Goal: Task Accomplishment & Management: Manage account settings

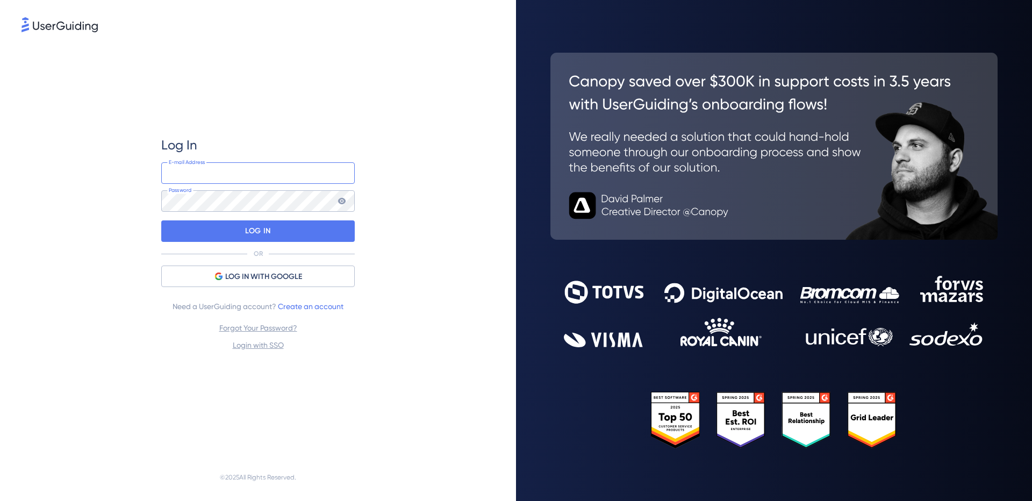
click at [208, 181] on input "email" at bounding box center [258, 173] width 194 height 22
type input "paulo.silva@concil.com.br"
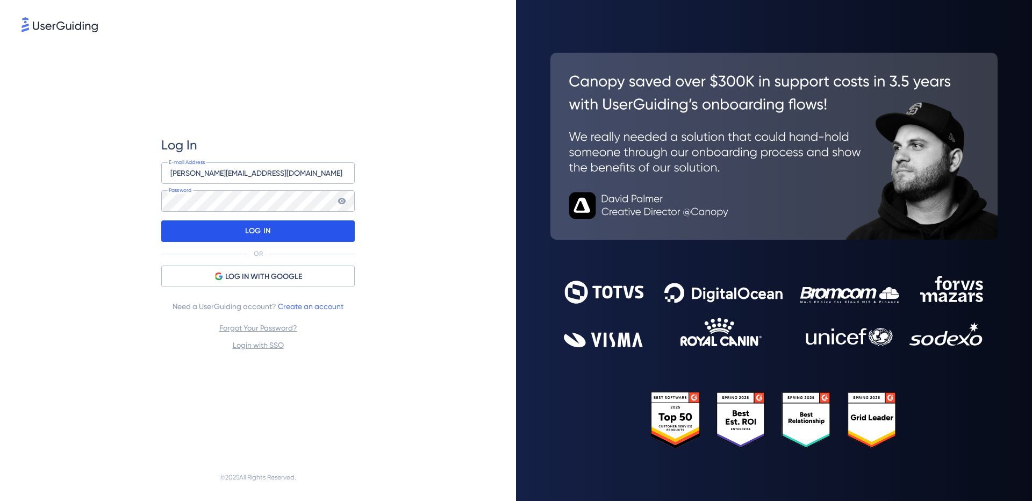
click at [222, 232] on div "LOG IN" at bounding box center [258, 231] width 194 height 22
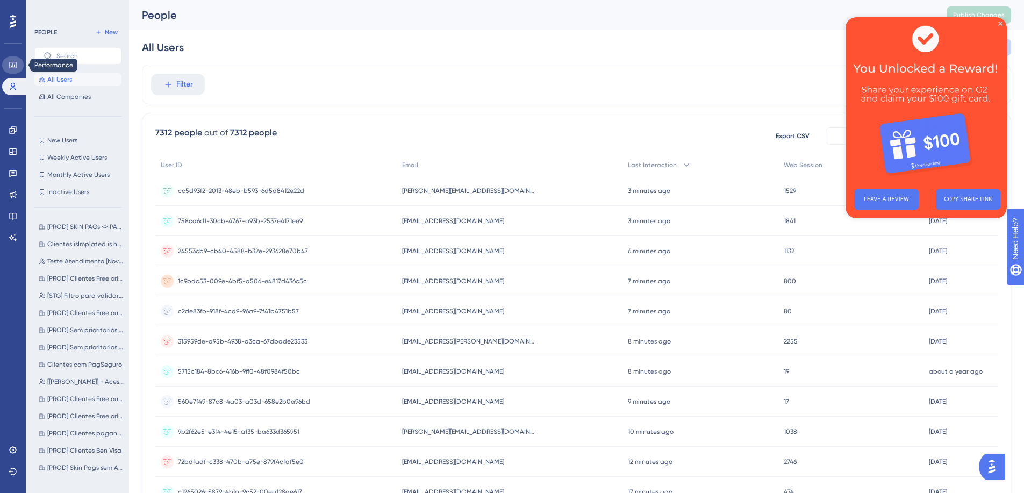
click at [16, 70] on link at bounding box center [13, 64] width 22 height 17
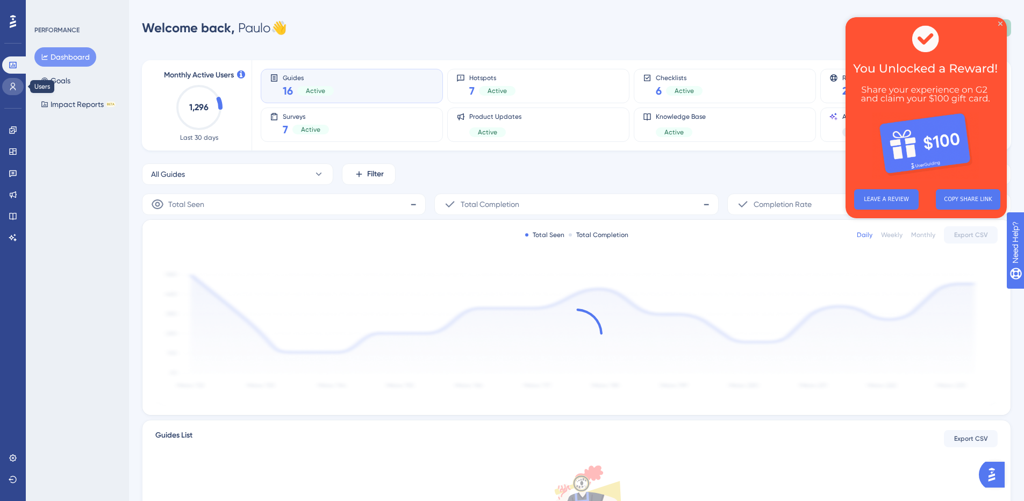
click at [10, 83] on icon at bounding box center [13, 86] width 9 height 9
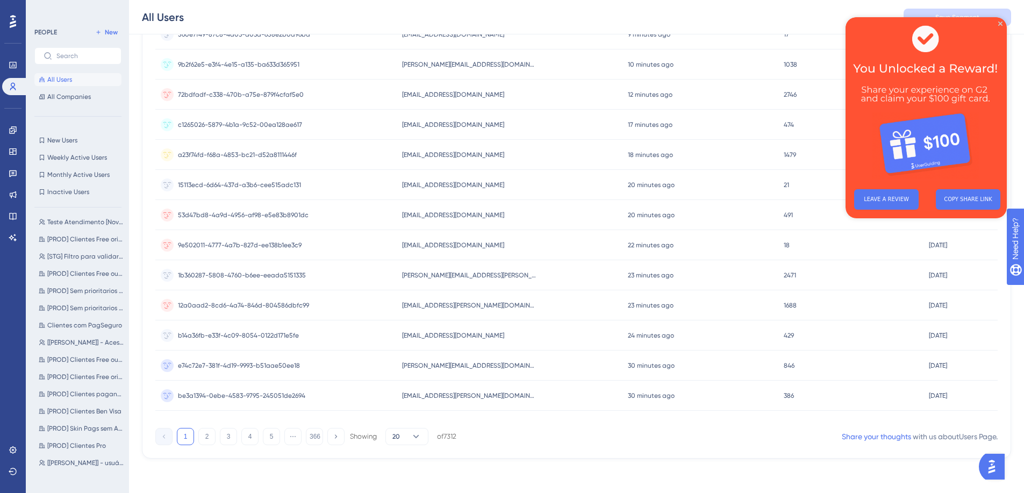
scroll to position [65, 0]
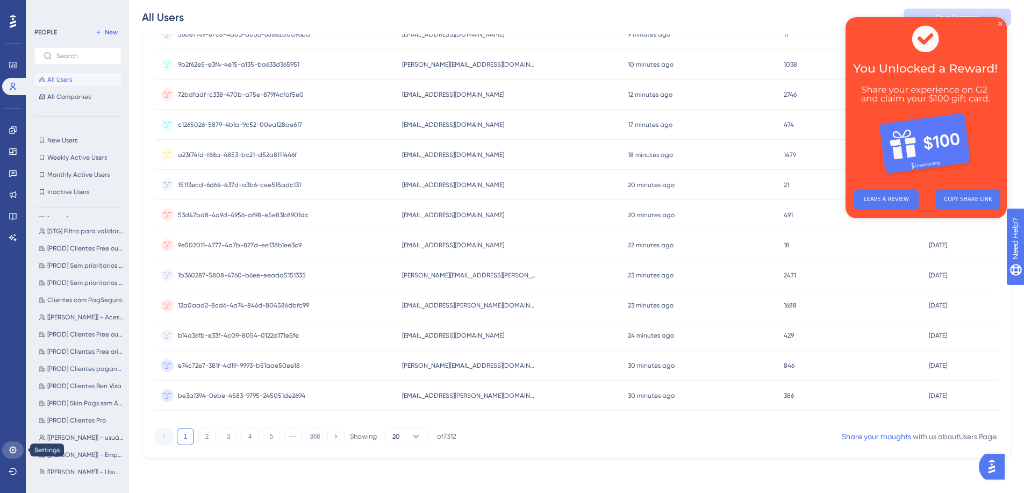
click at [16, 447] on icon at bounding box center [13, 450] width 9 height 9
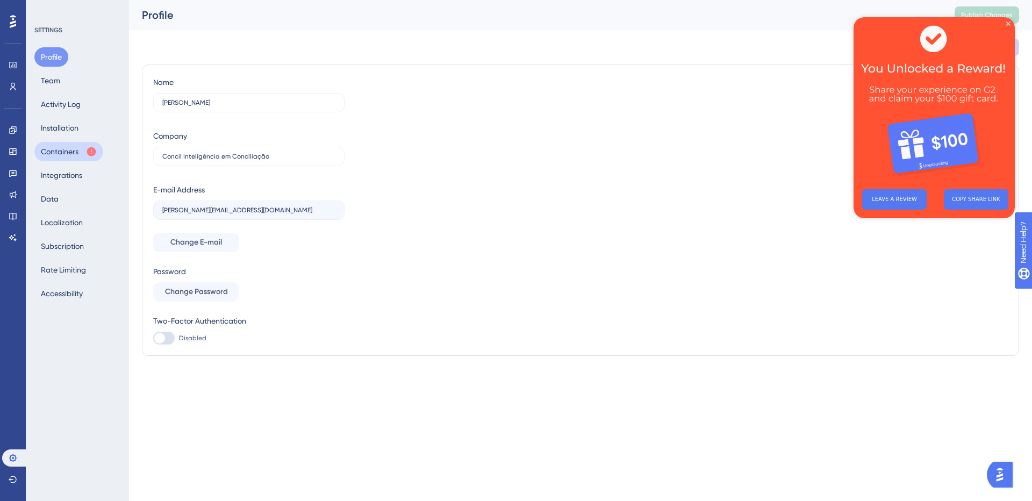
click at [60, 152] on button "Containers" at bounding box center [68, 151] width 69 height 19
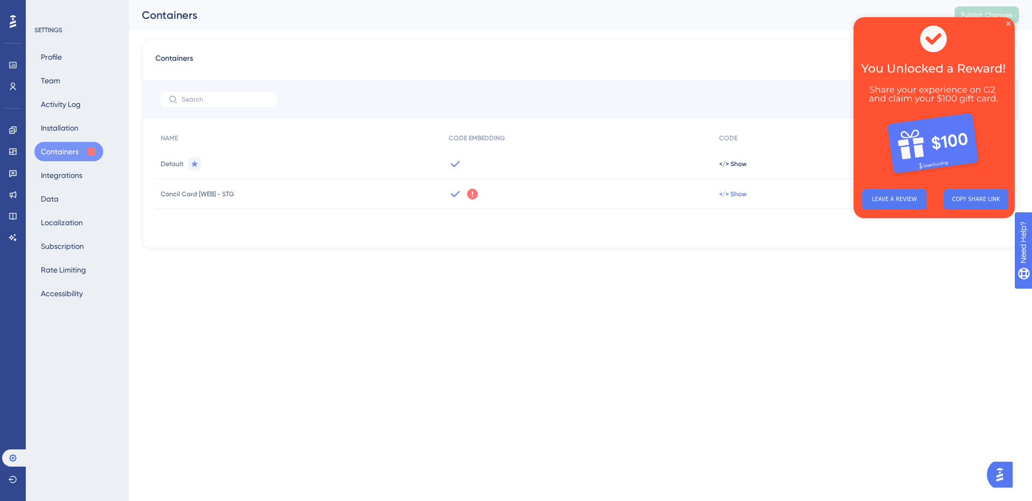
click at [721, 193] on span "</> Show" at bounding box center [732, 194] width 27 height 9
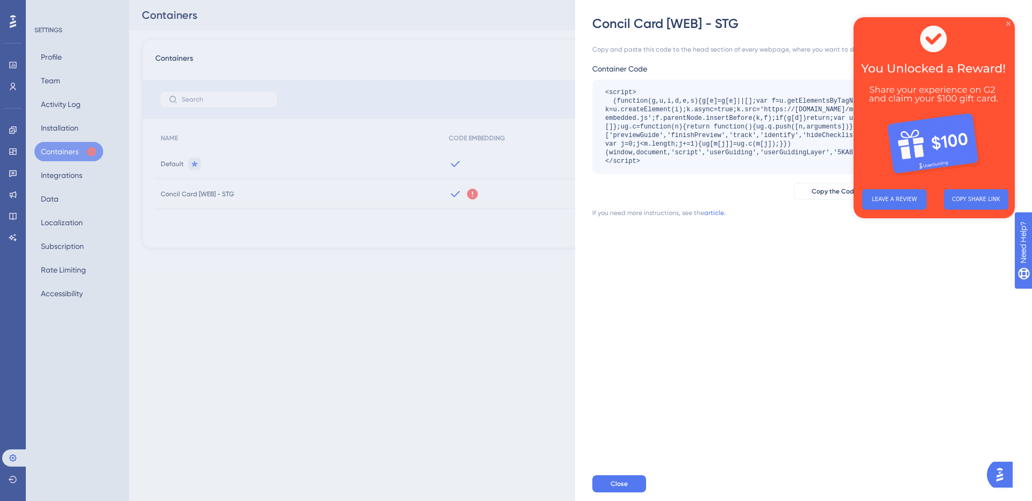
click at [1008, 24] on icon "Close Preview" at bounding box center [1009, 24] width 4 height 4
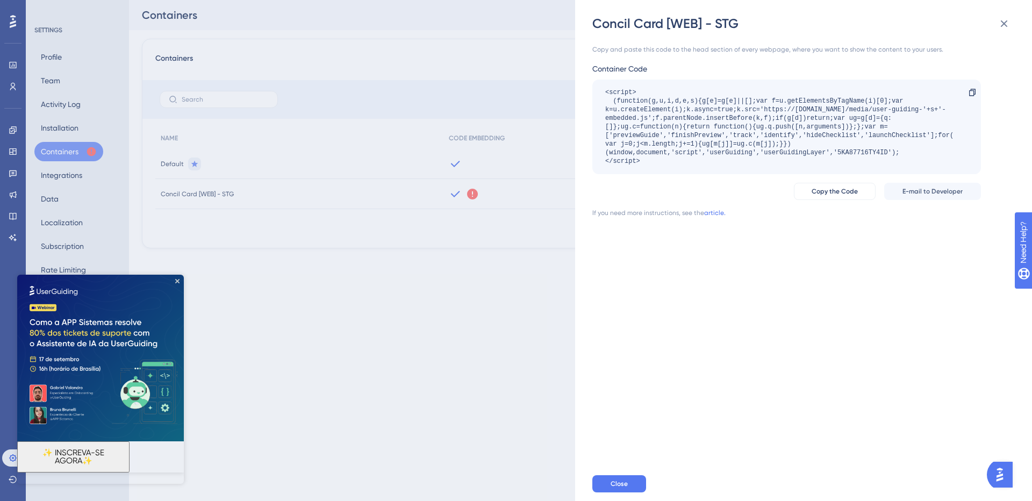
click at [472, 300] on div "Concil Card [WEB] - STG Copy and paste this code to the head section of every w…" at bounding box center [516, 250] width 1032 height 501
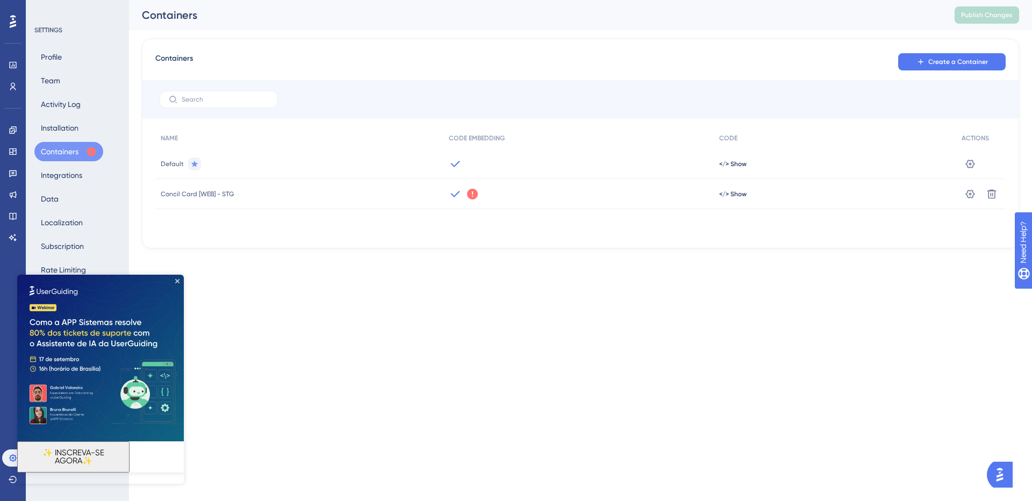
click at [172, 284] on img at bounding box center [100, 358] width 167 height 167
click at [179, 278] on img at bounding box center [100, 358] width 167 height 167
click at [177, 282] on icon "Close Preview" at bounding box center [177, 281] width 4 height 4
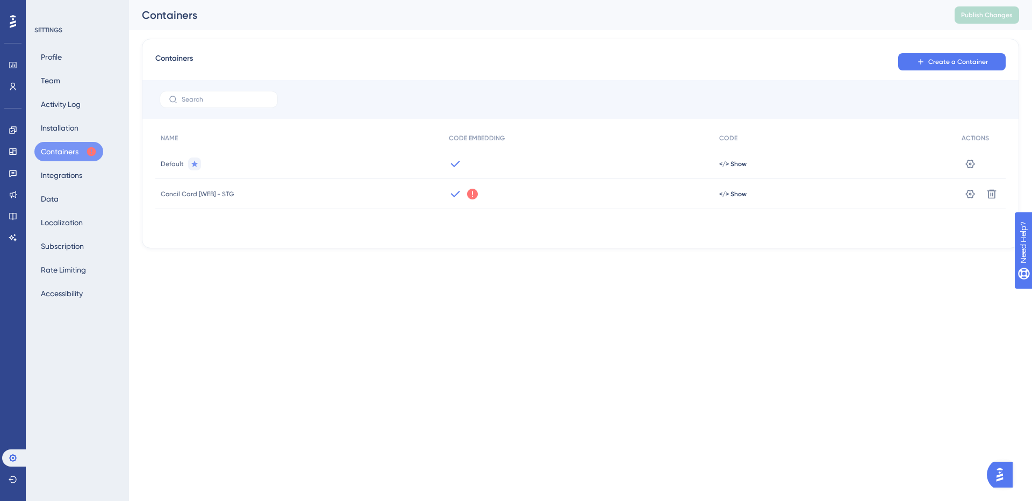
click at [474, 195] on icon at bounding box center [472, 194] width 11 height 11
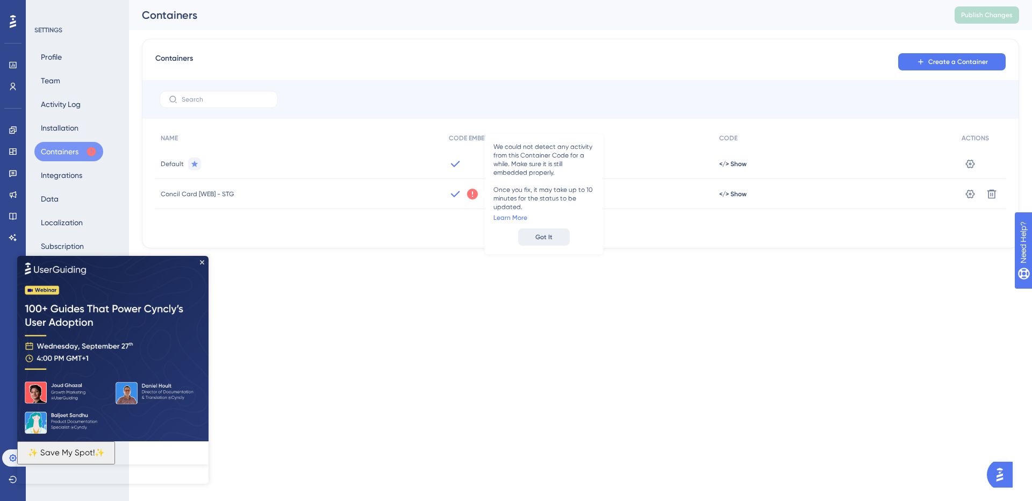
click at [546, 235] on span "Got It" at bounding box center [544, 237] width 17 height 9
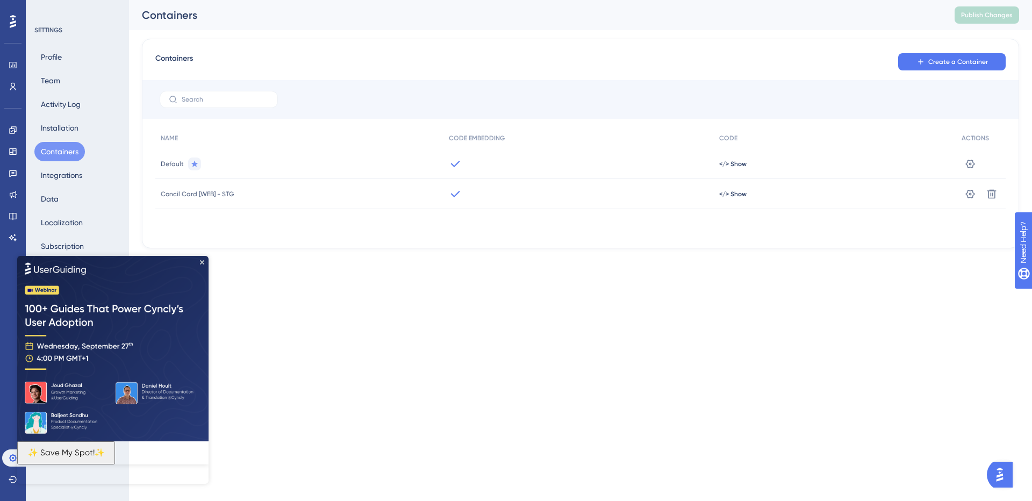
click at [203, 264] on img at bounding box center [112, 348] width 191 height 186
click at [205, 265] on img at bounding box center [112, 348] width 191 height 186
click at [201, 264] on img at bounding box center [112, 348] width 191 height 186
click at [204, 259] on img at bounding box center [112, 348] width 191 height 186
click at [202, 262] on icon "Close Preview" at bounding box center [202, 262] width 4 height 4
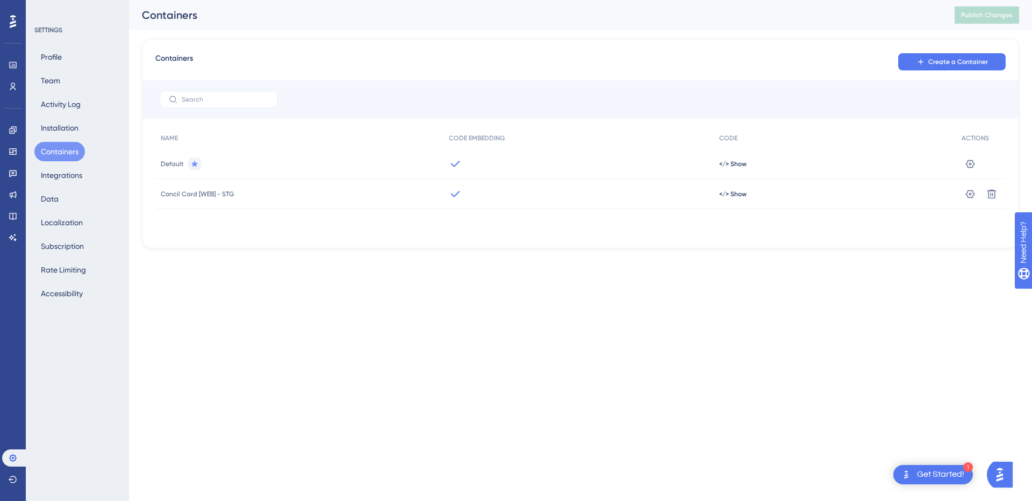
click at [731, 189] on div "</> Show" at bounding box center [835, 194] width 243 height 30
click at [724, 198] on span "</> Show" at bounding box center [732, 194] width 27 height 9
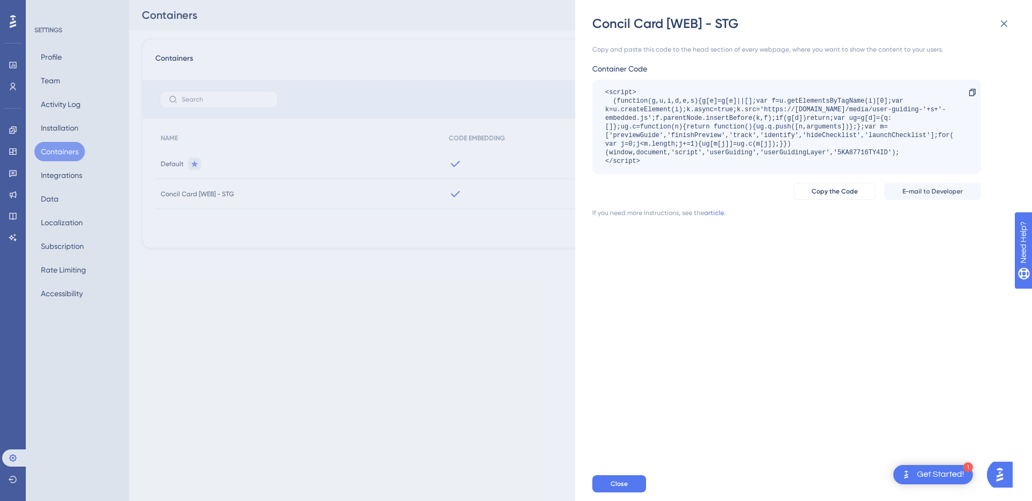
click at [534, 297] on div "Concil Card [WEB] - STG Copy and paste this code to the head section of every w…" at bounding box center [516, 250] width 1032 height 501
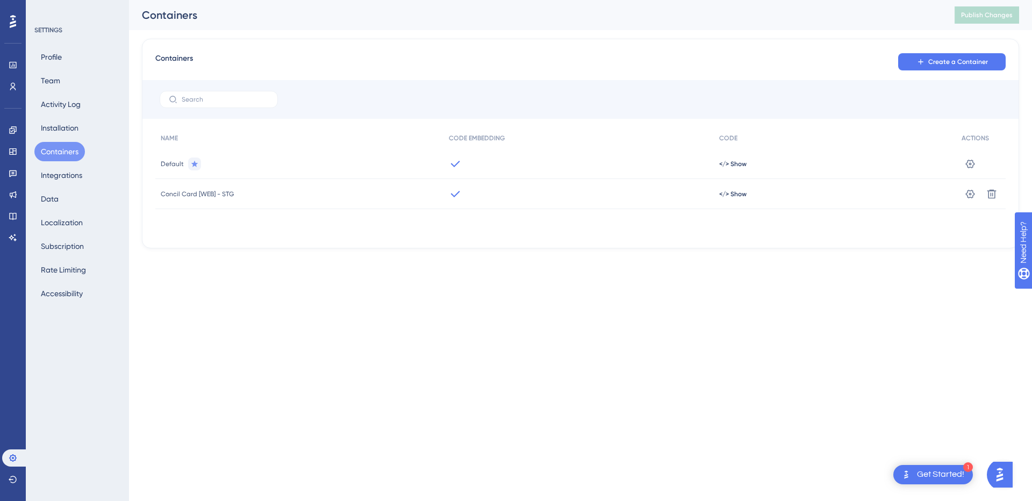
click at [743, 158] on div "</> Show" at bounding box center [835, 164] width 243 height 30
click at [742, 158] on div "</> Show" at bounding box center [835, 164] width 243 height 30
click at [738, 163] on span "</> Show" at bounding box center [732, 164] width 27 height 9
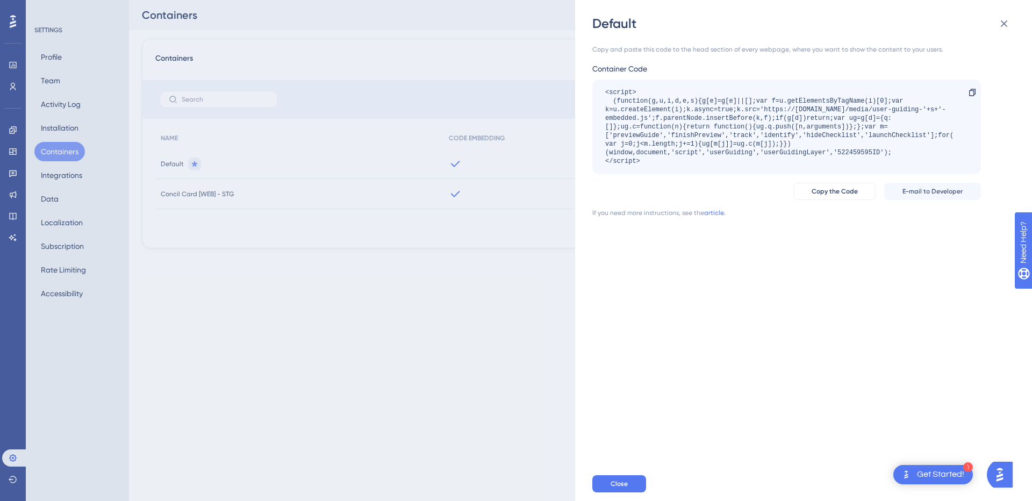
click at [544, 292] on div "Default Copy and paste this code to the head section of every webpage, where yo…" at bounding box center [516, 250] width 1032 height 501
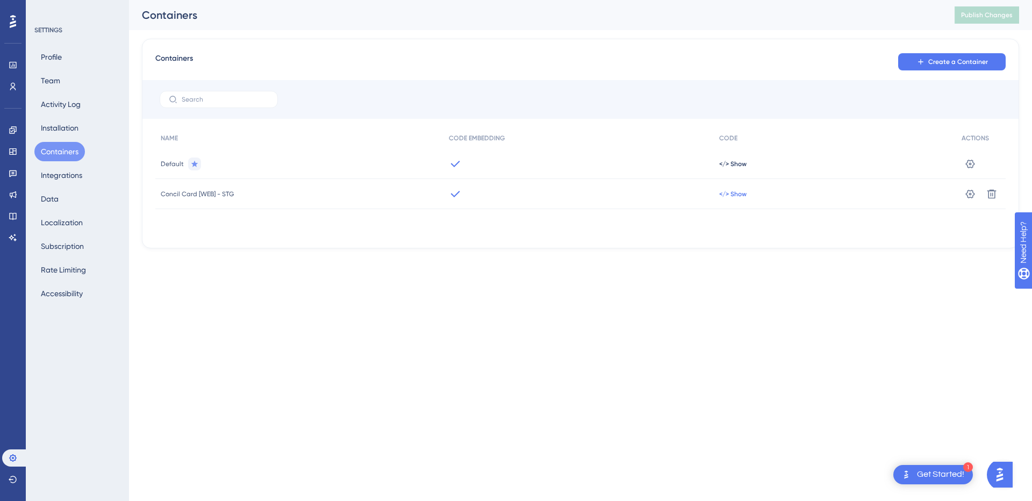
click at [734, 195] on span "</> Show" at bounding box center [732, 194] width 27 height 9
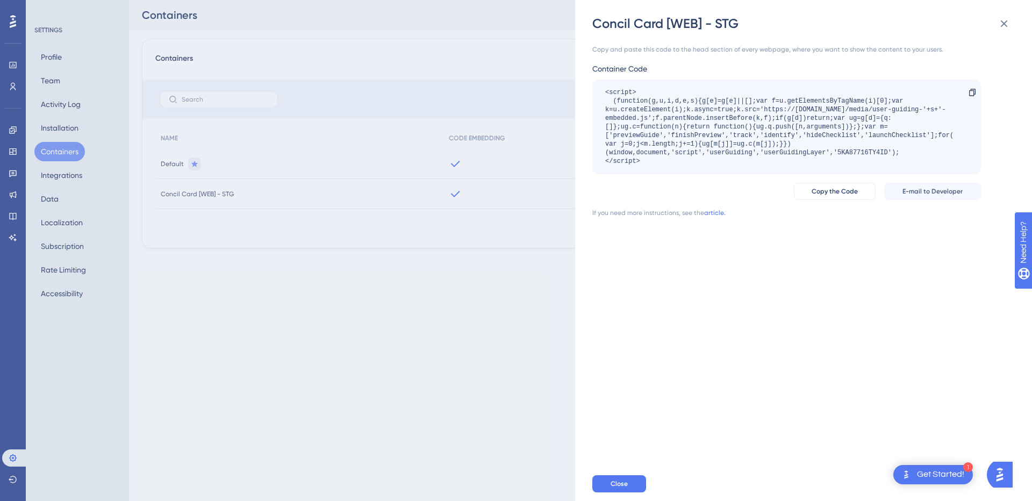
click at [467, 282] on div "Concil Card [WEB] - STG Copy and paste this code to the head section of every w…" at bounding box center [516, 250] width 1032 height 501
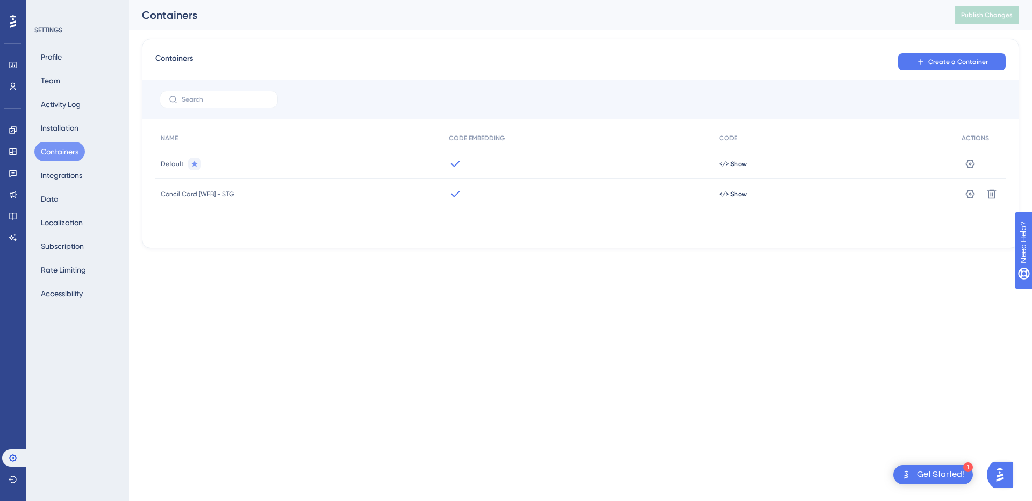
click at [16, 17] on icon at bounding box center [13, 21] width 6 height 13
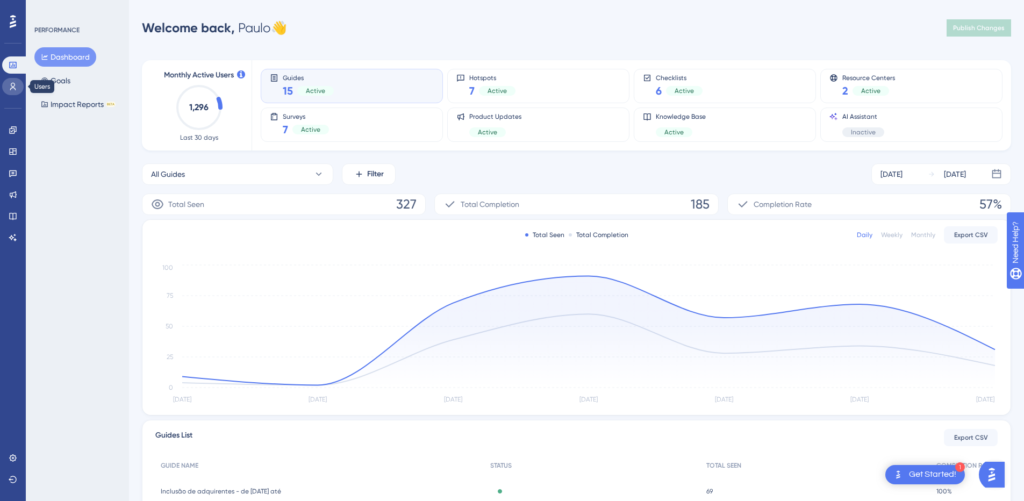
click at [16, 89] on icon at bounding box center [13, 86] width 9 height 9
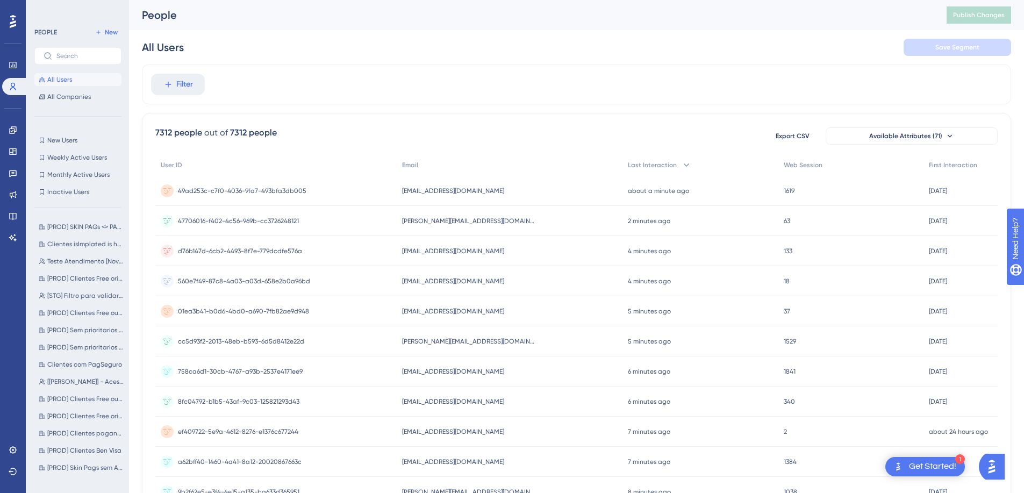
click at [15, 22] on icon at bounding box center [13, 21] width 6 height 13
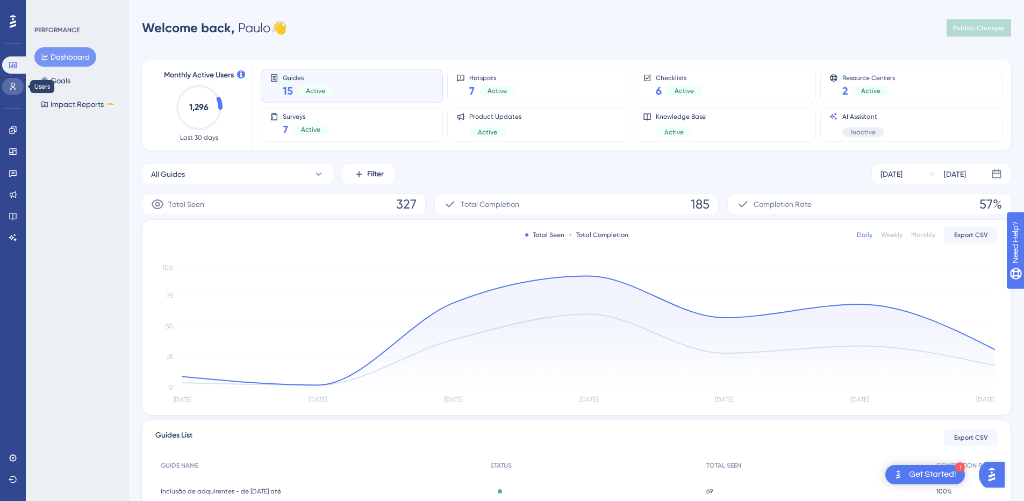
click at [16, 85] on icon at bounding box center [13, 86] width 9 height 9
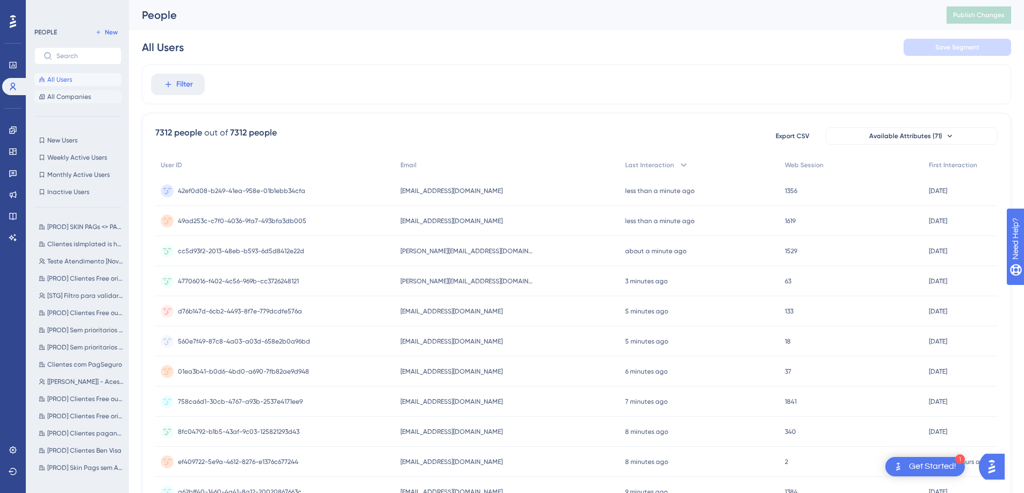
click at [92, 100] on button "All Companies" at bounding box center [77, 96] width 87 height 13
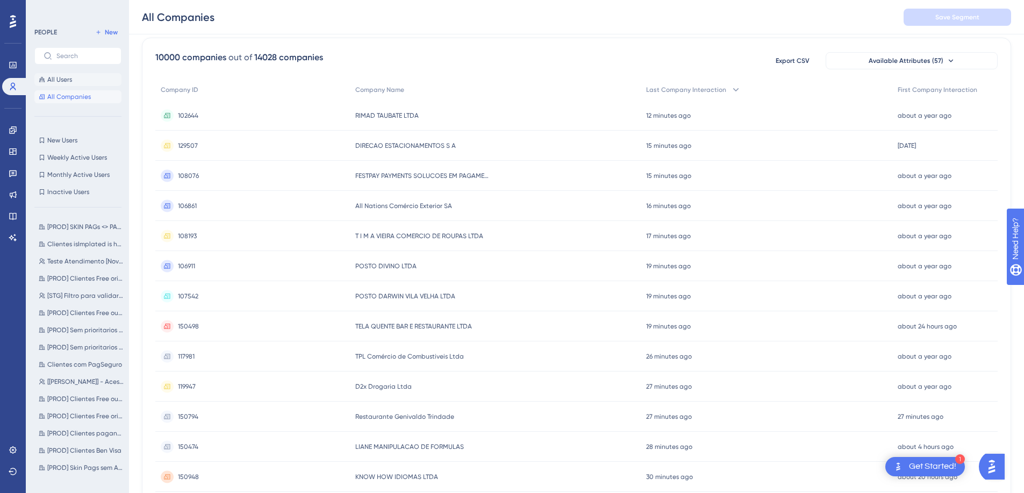
scroll to position [49, 0]
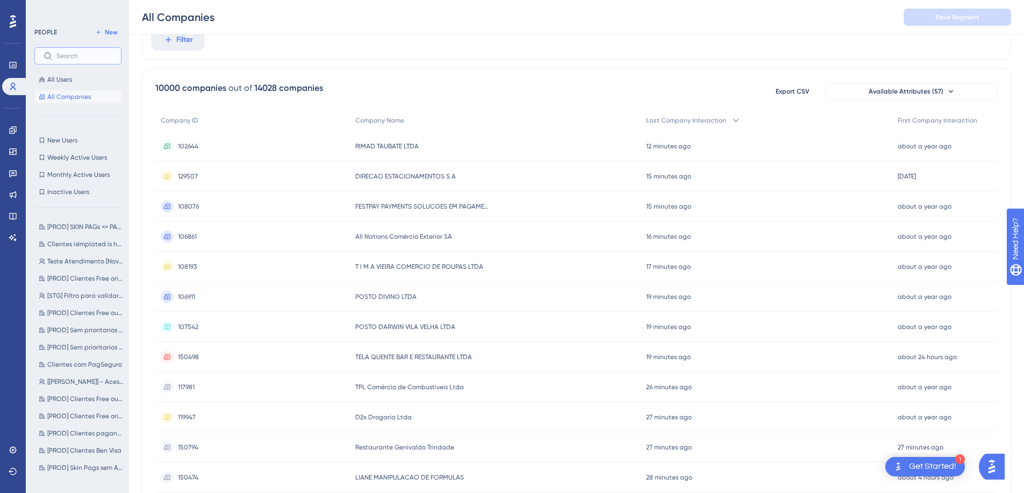
click at [89, 56] on input "text" at bounding box center [84, 56] width 56 height 8
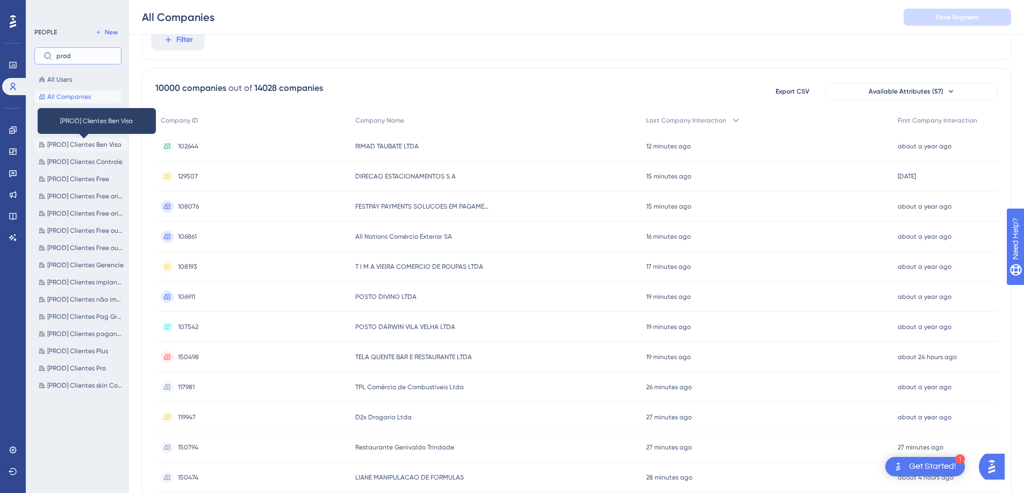
type input "prod"
click at [72, 146] on span "[PROD] Clientes Ben Visa" at bounding box center [84, 144] width 74 height 9
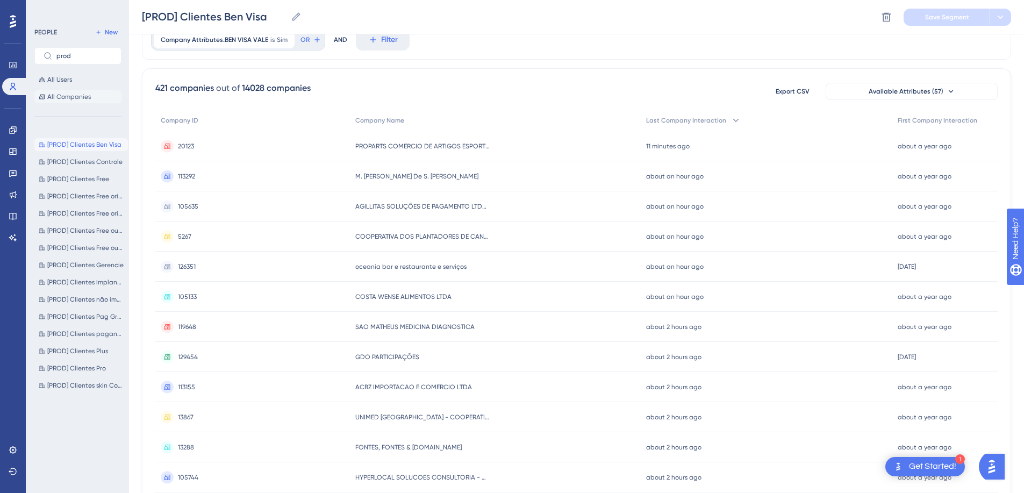
click at [64, 99] on span "All Companies" at bounding box center [69, 96] width 44 height 9
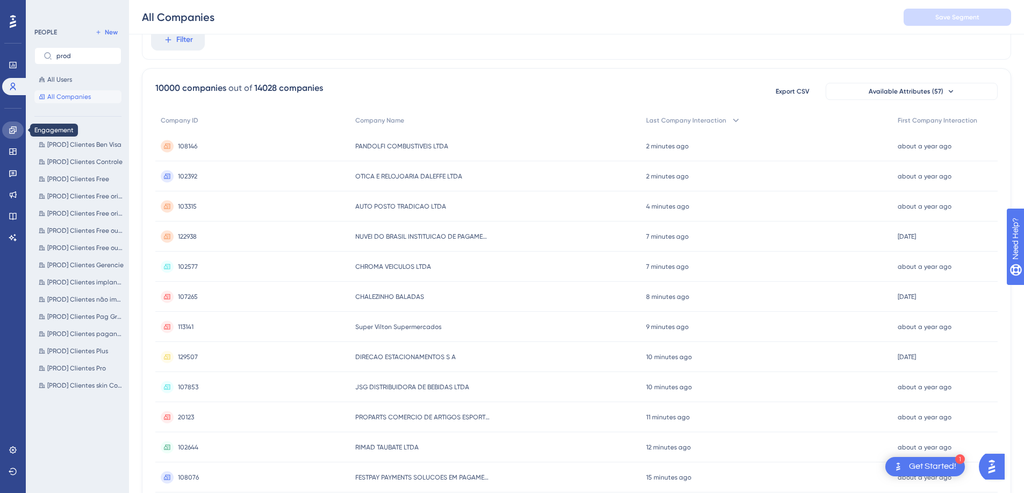
click at [10, 128] on icon at bounding box center [13, 130] width 9 height 9
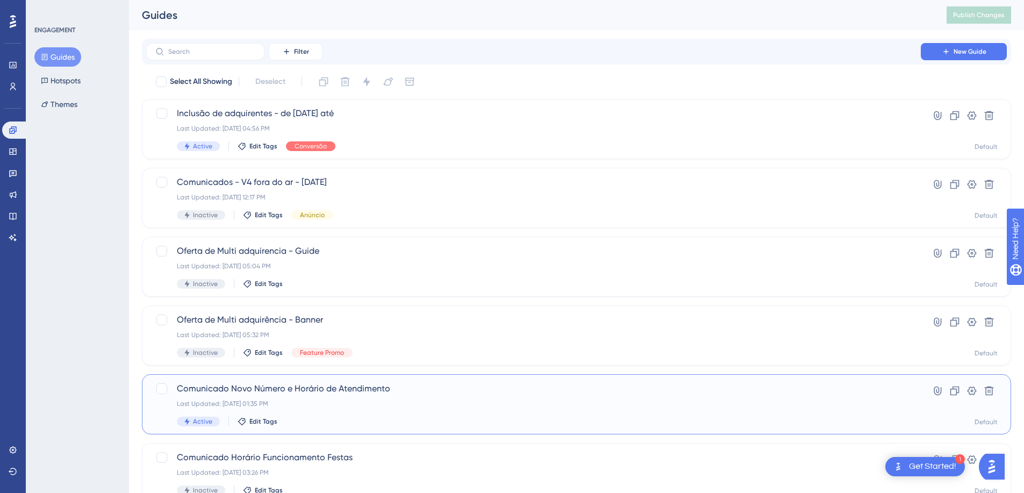
click at [513, 402] on div "Last Updated: Feb 03 2025, 01:35 PM" at bounding box center [534, 404] width 714 height 9
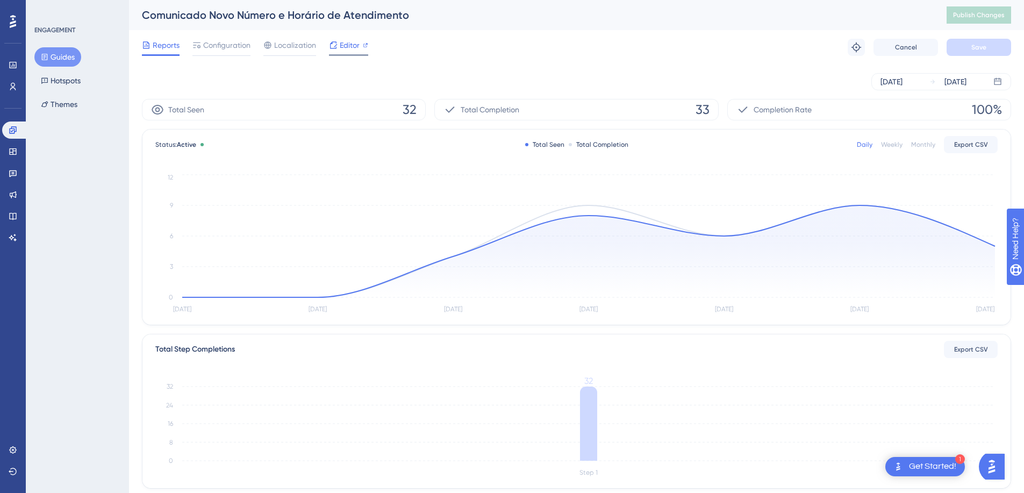
click at [339, 42] on div "Editor" at bounding box center [348, 45] width 39 height 13
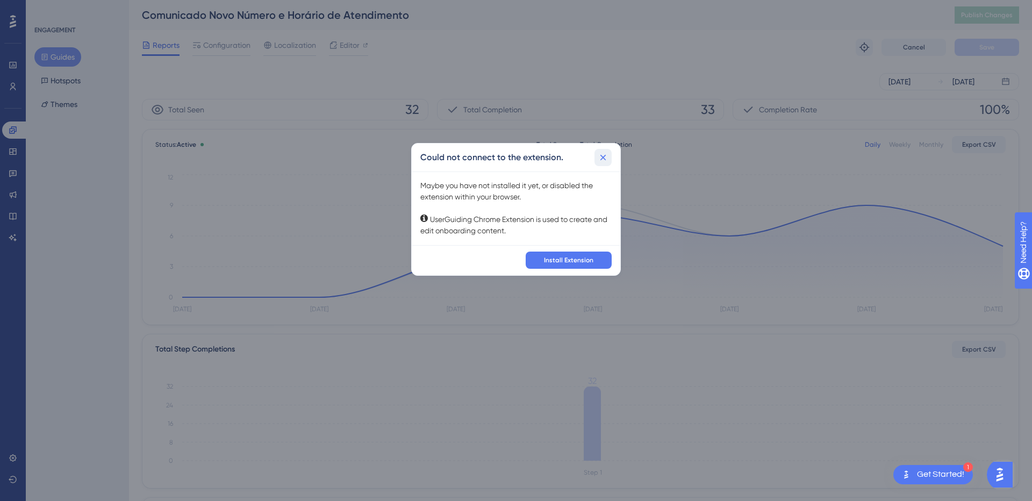
click at [603, 155] on icon at bounding box center [603, 157] width 11 height 11
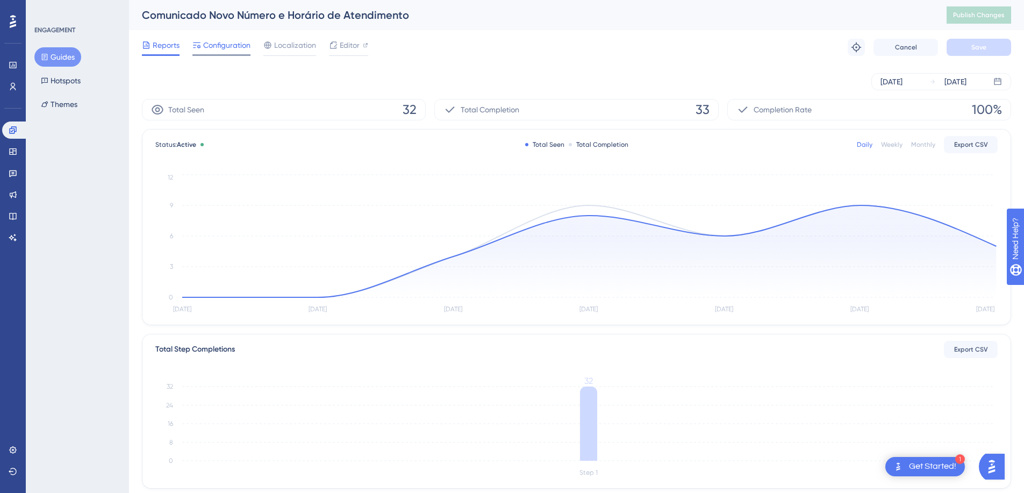
click at [230, 46] on span "Configuration" at bounding box center [226, 45] width 47 height 13
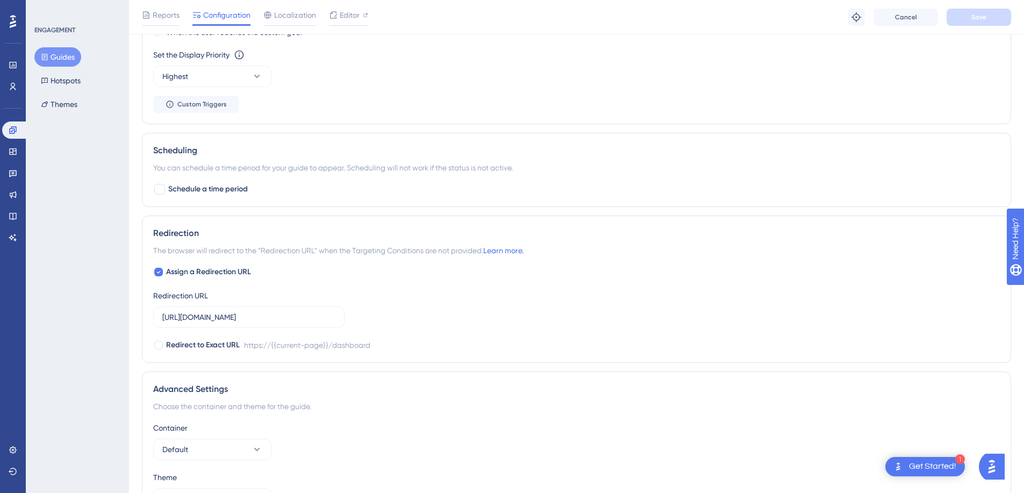
scroll to position [764, 0]
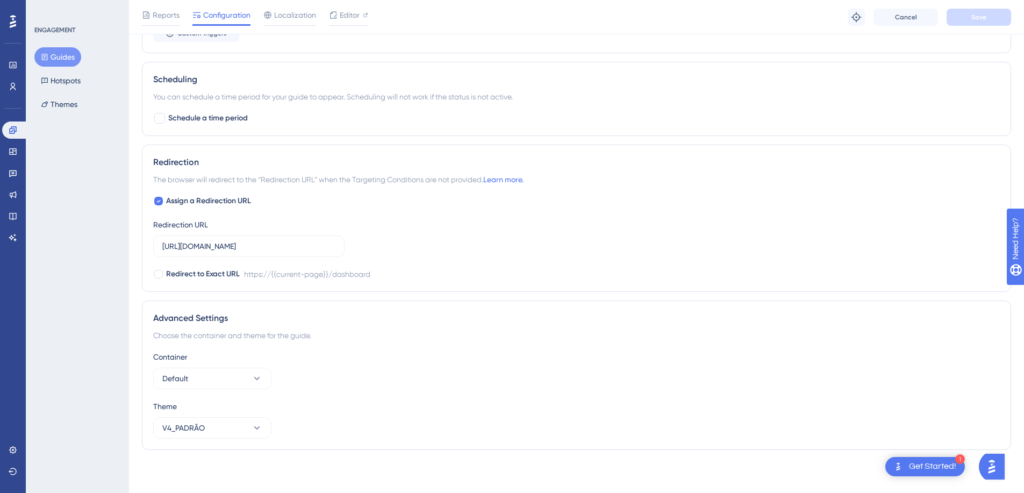
click at [71, 60] on button "Guides" at bounding box center [57, 56] width 47 height 19
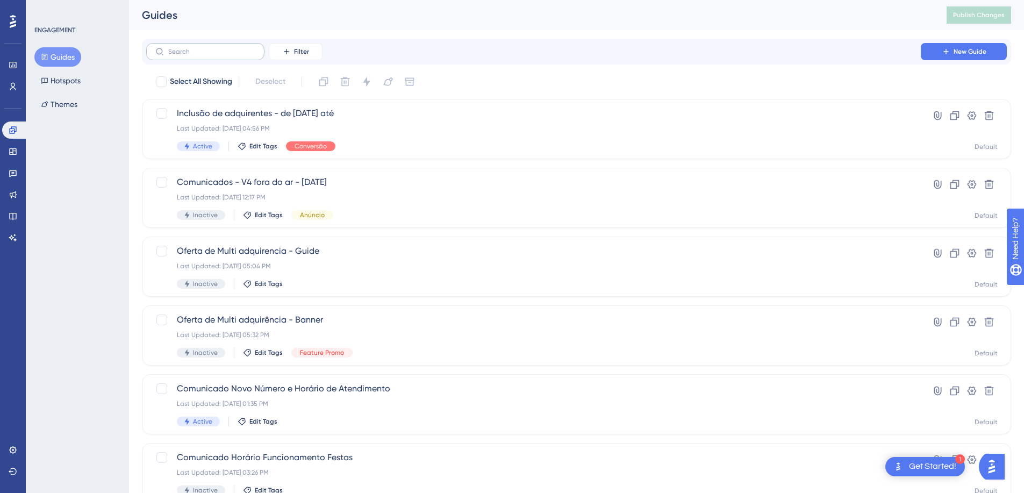
click at [208, 59] on label at bounding box center [205, 51] width 118 height 17
click at [208, 55] on input "text" at bounding box center [211, 52] width 87 height 8
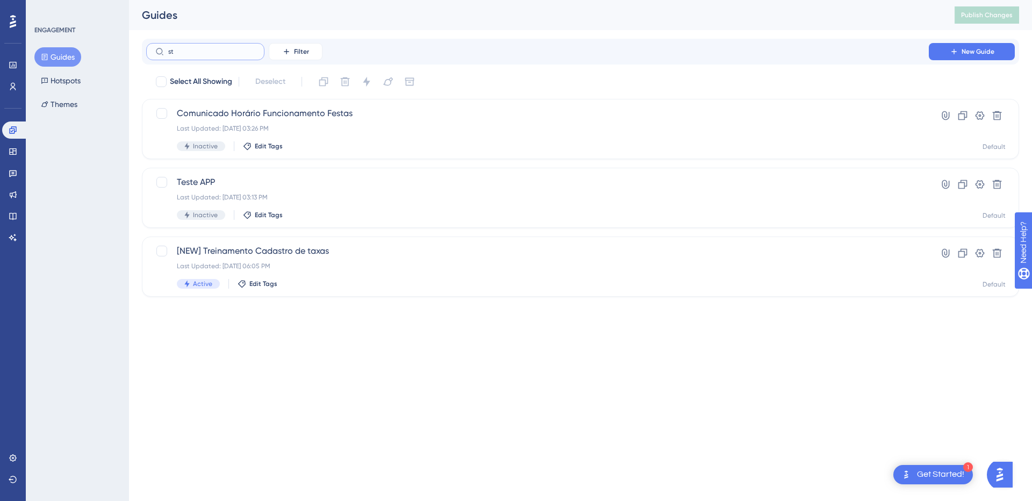
type input "stg"
checkbox input "true"
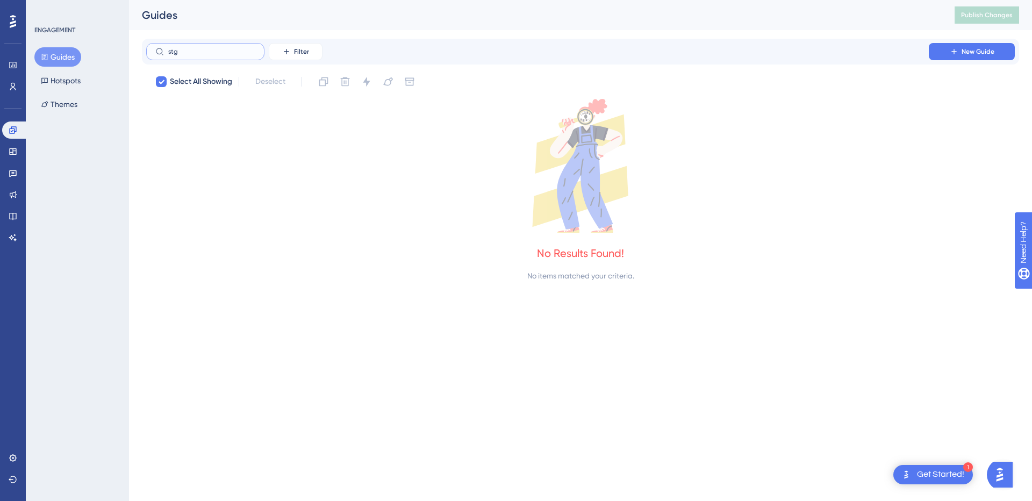
type input "stg"
click at [195, 52] on input "stg" at bounding box center [211, 52] width 87 height 8
click at [195, 51] on input "stg" at bounding box center [211, 52] width 87 height 8
checkbox input "false"
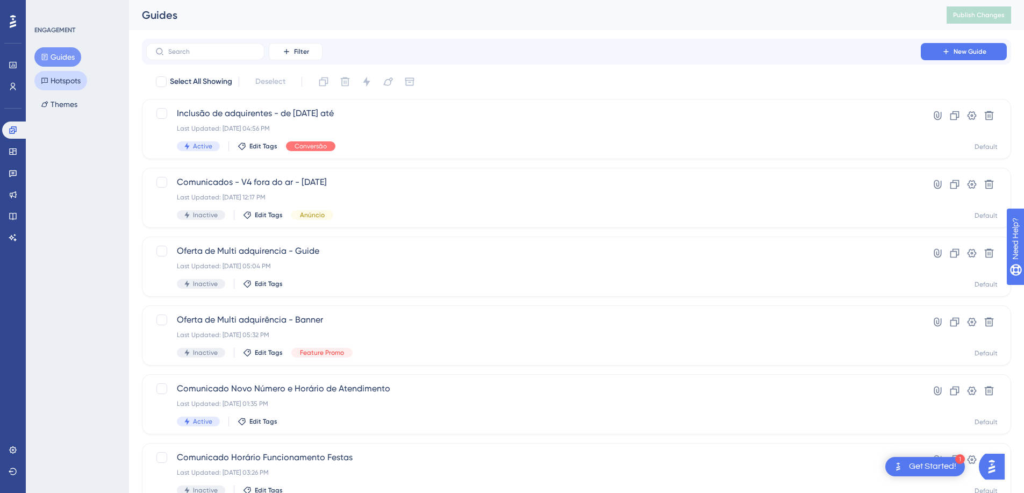
click at [80, 84] on button "Hotspots" at bounding box center [60, 80] width 53 height 19
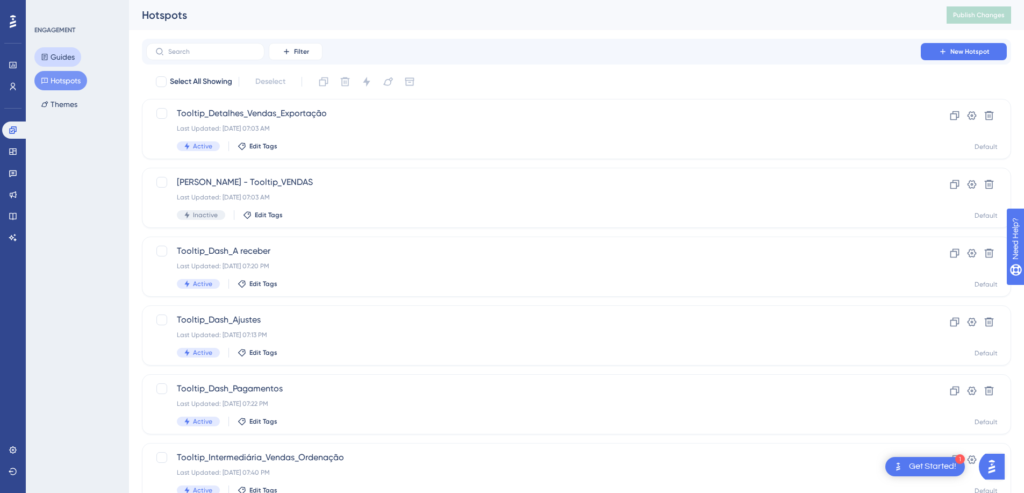
click at [63, 58] on button "Guides" at bounding box center [57, 56] width 47 height 19
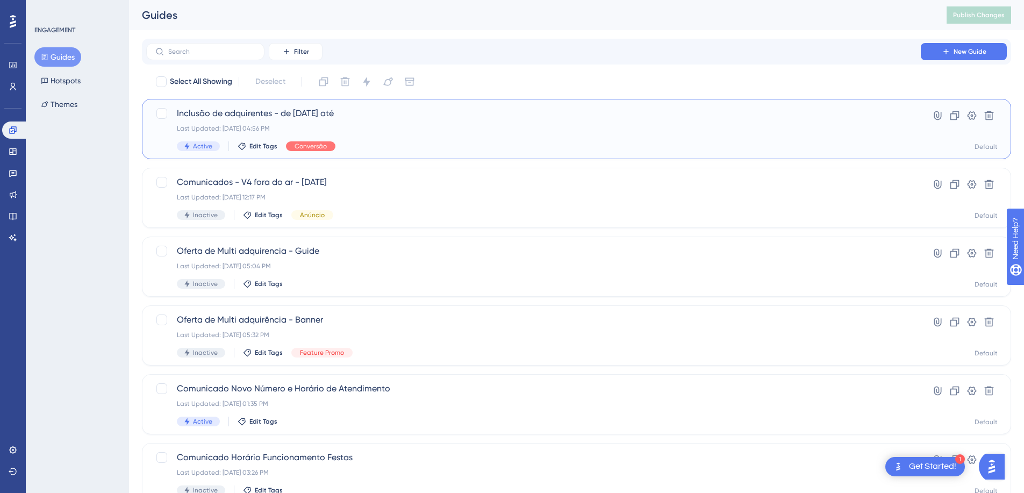
click at [379, 137] on div "Inclusão de adquirentes - de 20/08/2025 até Last Updated: Aug 20 2025, 04:56 PM…" at bounding box center [534, 129] width 714 height 44
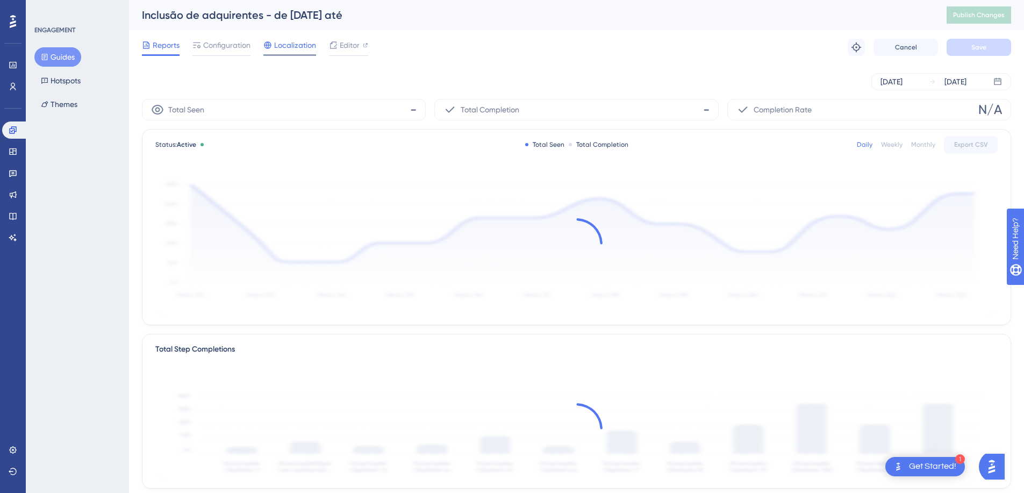
click at [273, 48] on div "Localization" at bounding box center [289, 45] width 53 height 13
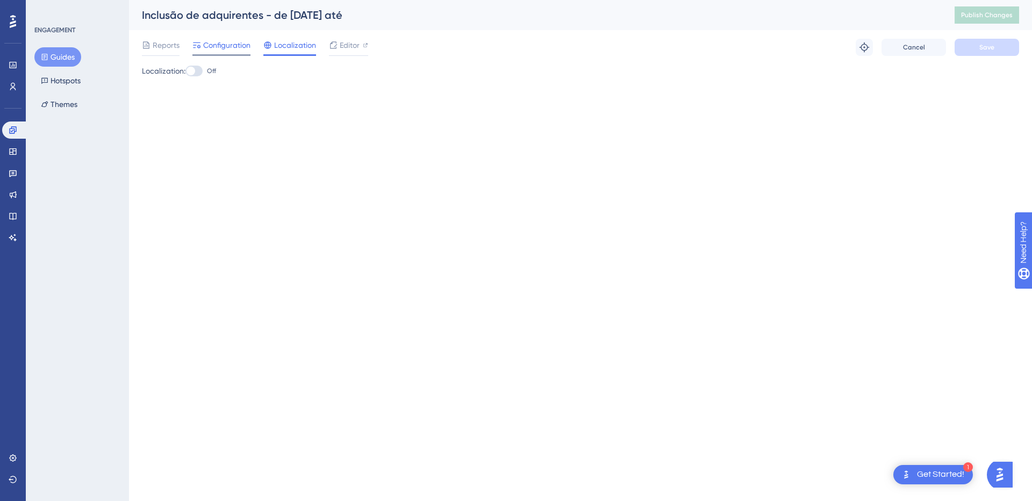
click at [231, 48] on span "Configuration" at bounding box center [226, 45] width 47 height 13
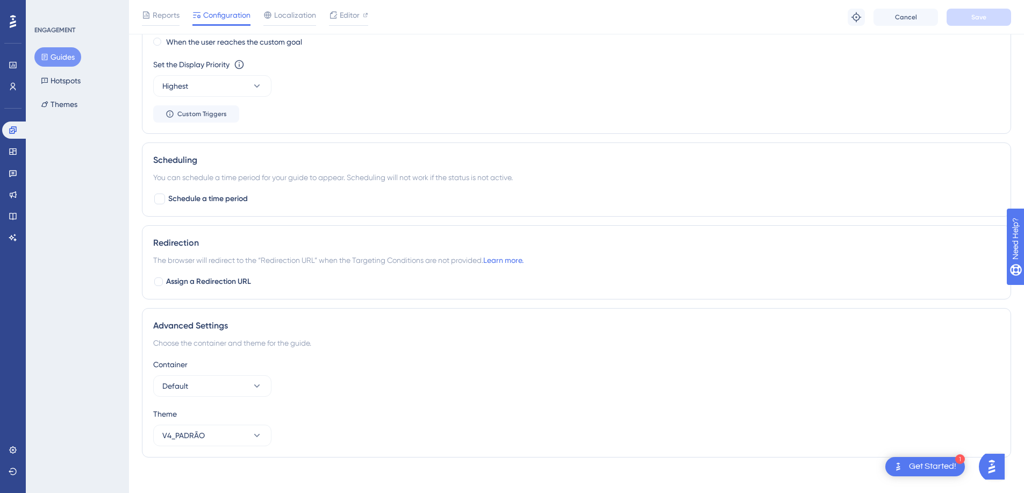
scroll to position [749, 0]
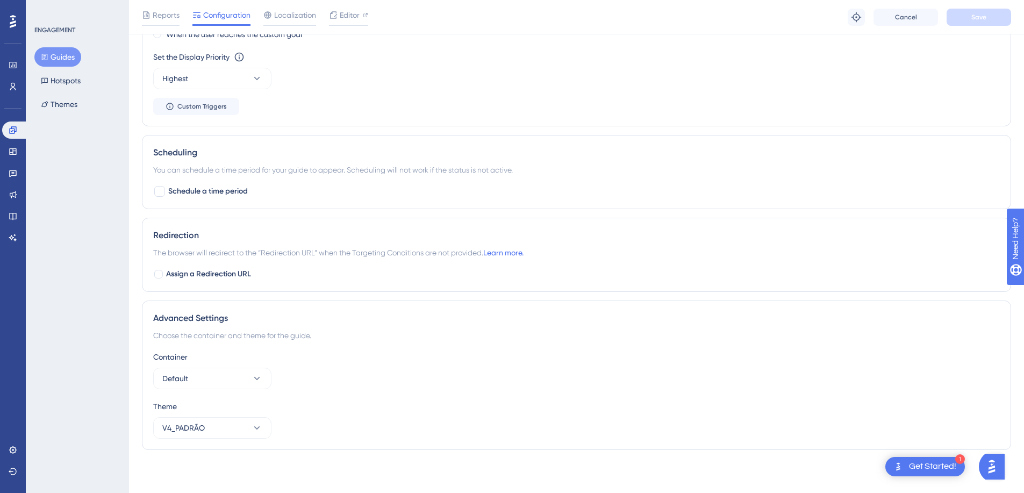
click at [18, 15] on div at bounding box center [12, 21] width 17 height 17
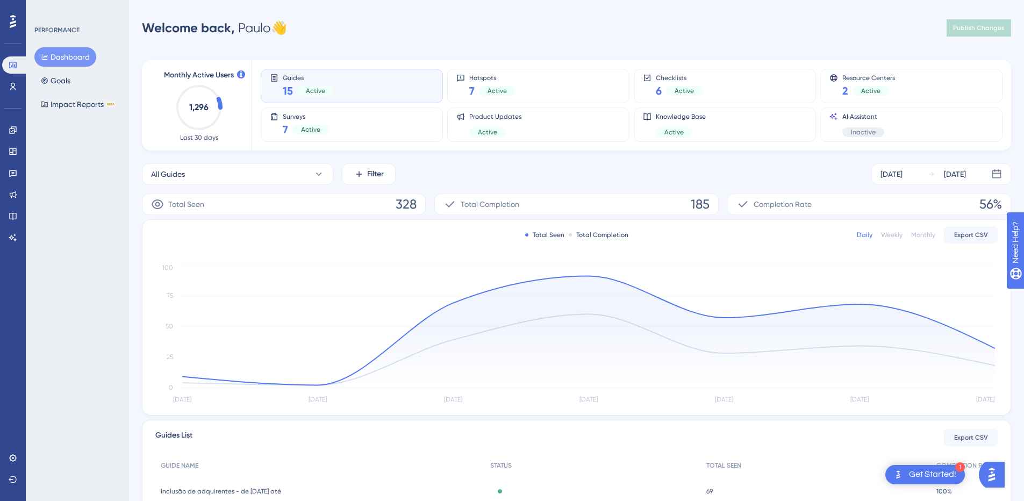
click at [15, 20] on icon at bounding box center [13, 21] width 6 height 13
click at [343, 128] on div "Surveys 7 Active" at bounding box center [352, 124] width 164 height 25
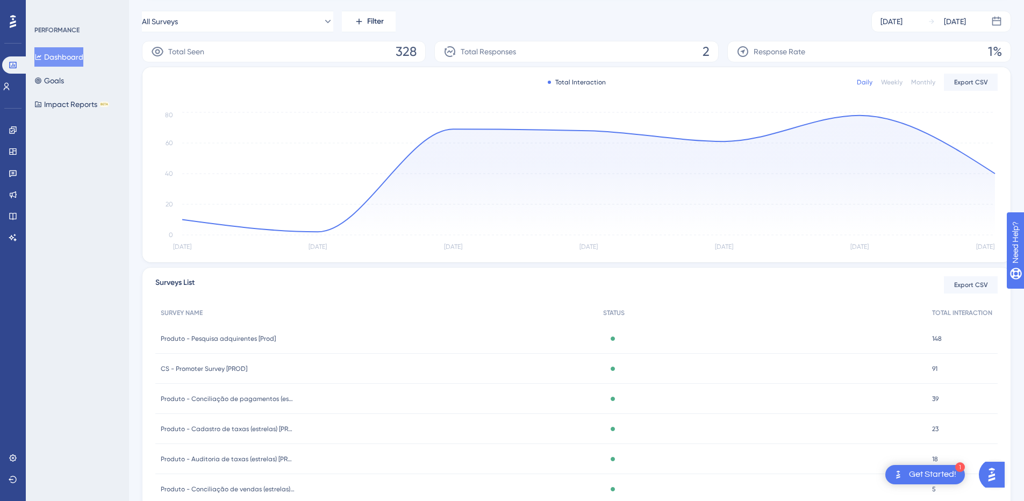
scroll to position [195, 0]
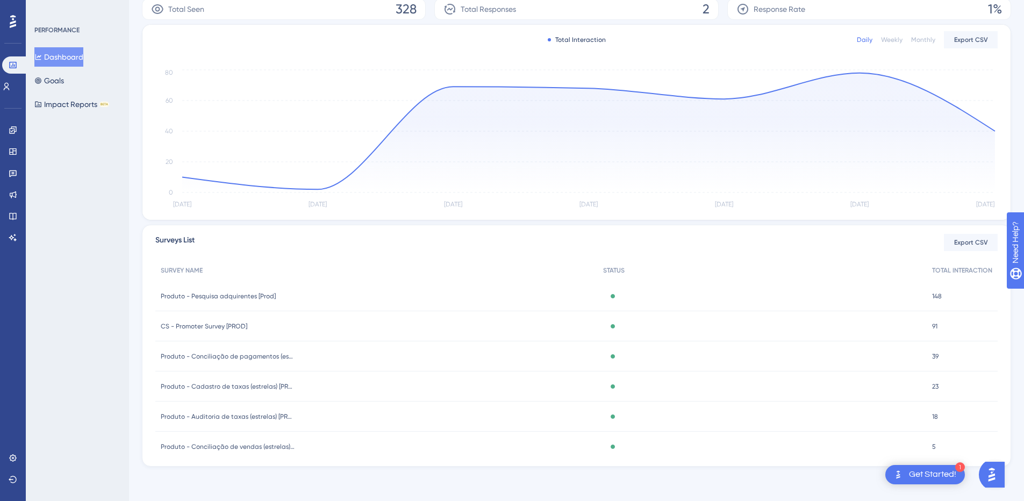
click at [266, 296] on span "Produto - Pesquisa adquirentes [Prod]" at bounding box center [218, 296] width 115 height 9
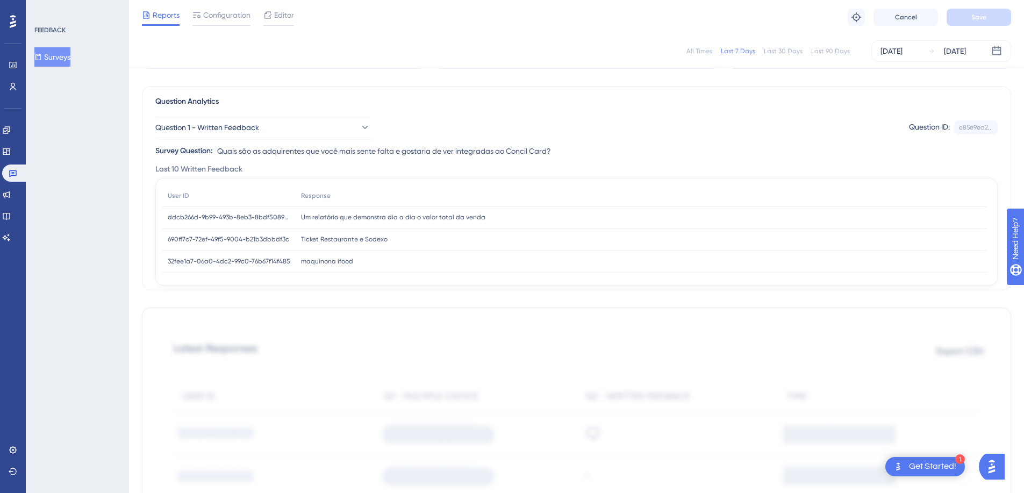
click at [8, 13] on div at bounding box center [12, 21] width 17 height 17
